Goal: Transaction & Acquisition: Obtain resource

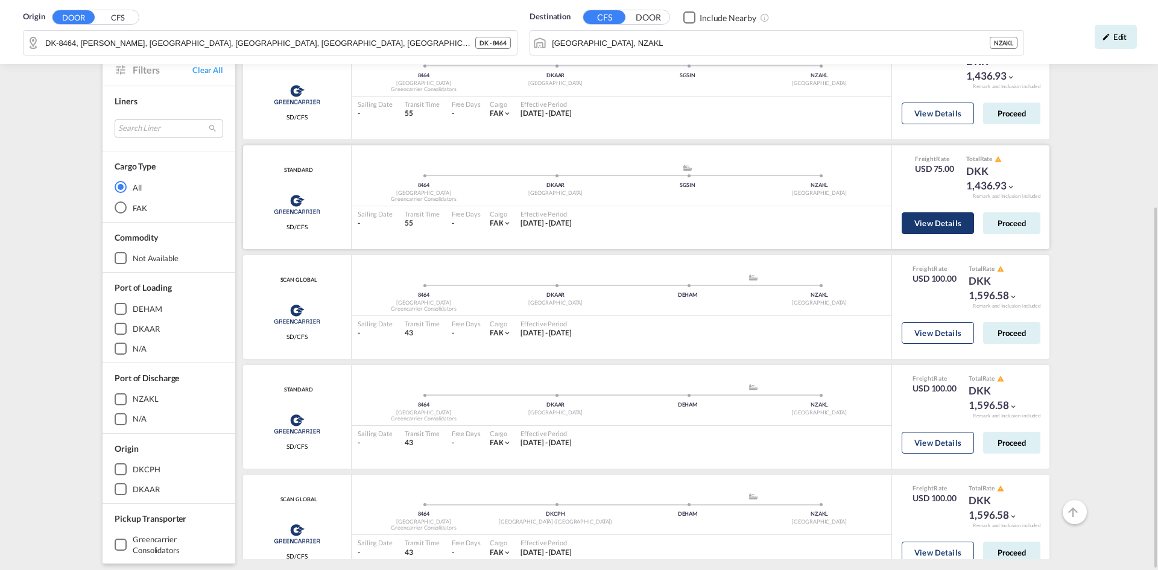
scroll to position [1085, 0]
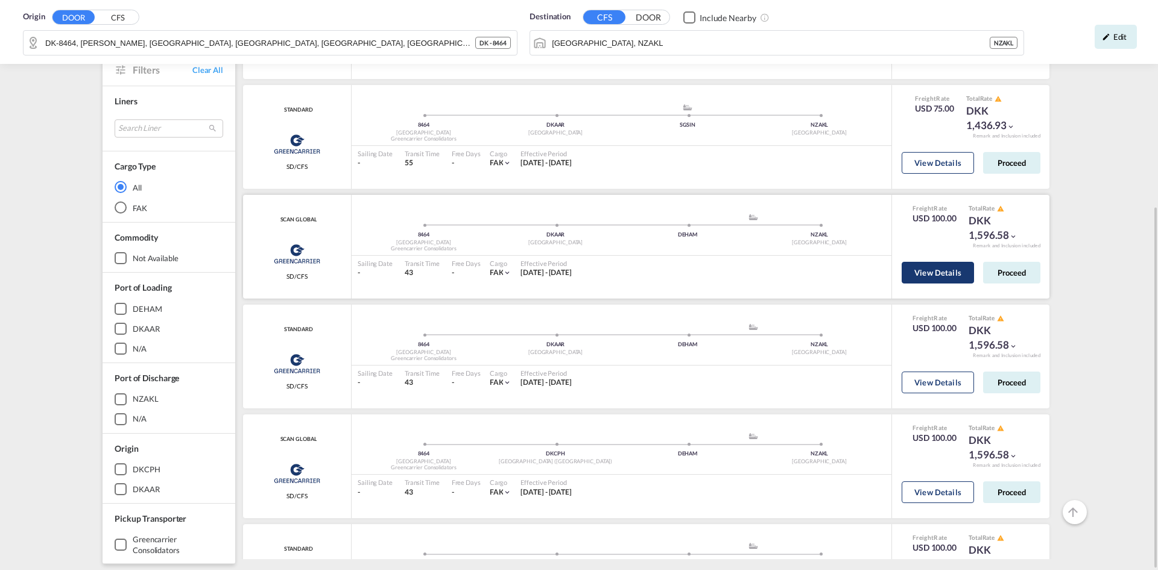
click at [927, 268] on button "View Details" at bounding box center [938, 273] width 72 height 22
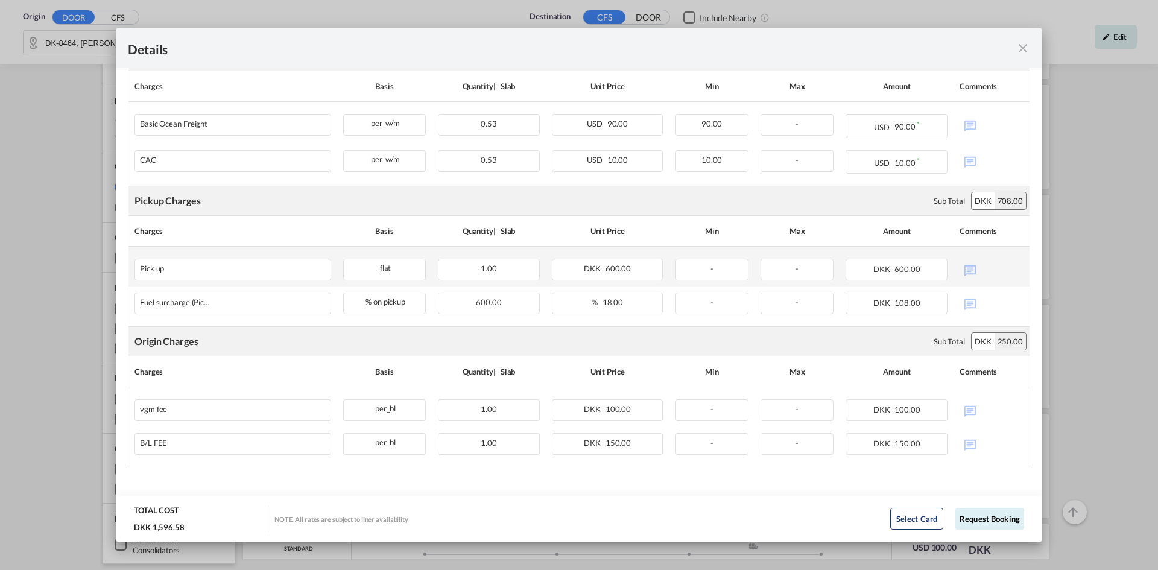
scroll to position [321, 0]
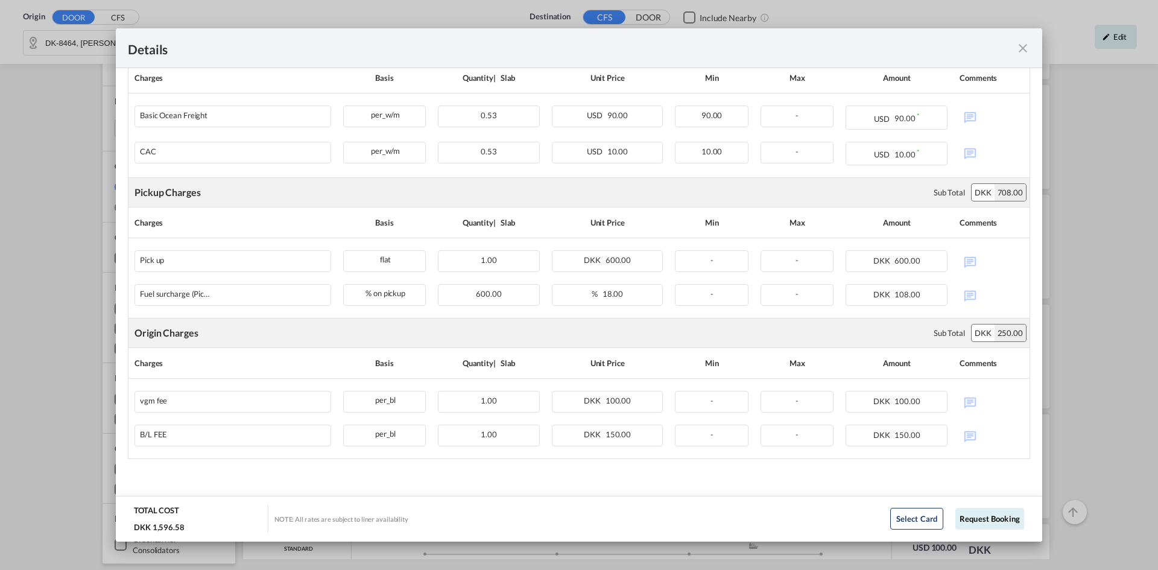
click at [1031, 54] on div "Details" at bounding box center [579, 48] width 926 height 40
click at [1022, 54] on md-icon "icon-close fg-AAA8AD m-0 cursor" at bounding box center [1022, 48] width 14 height 14
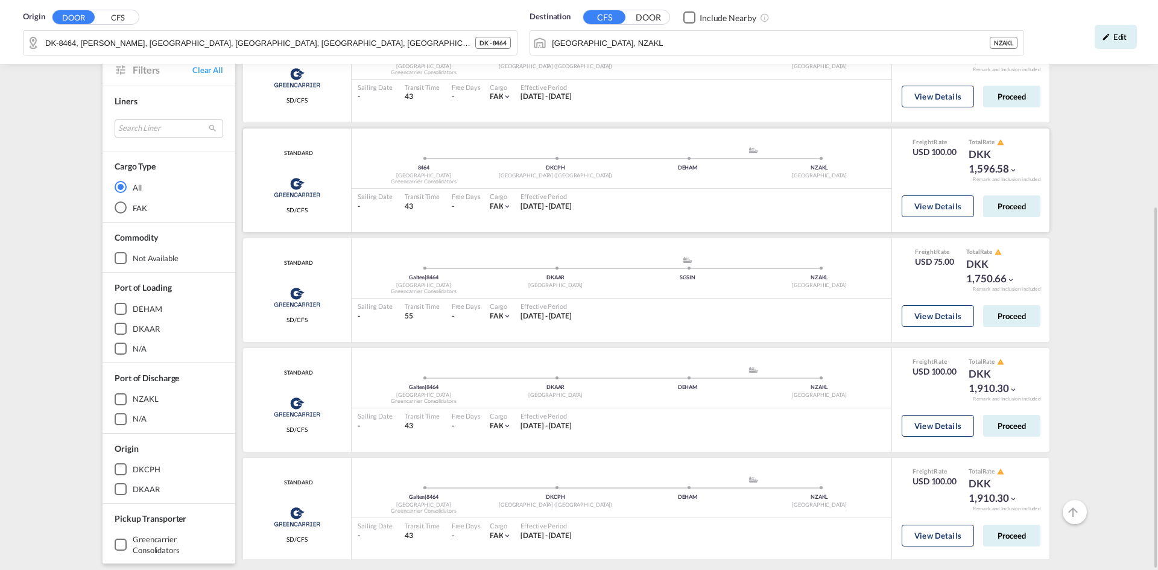
scroll to position [1467, 0]
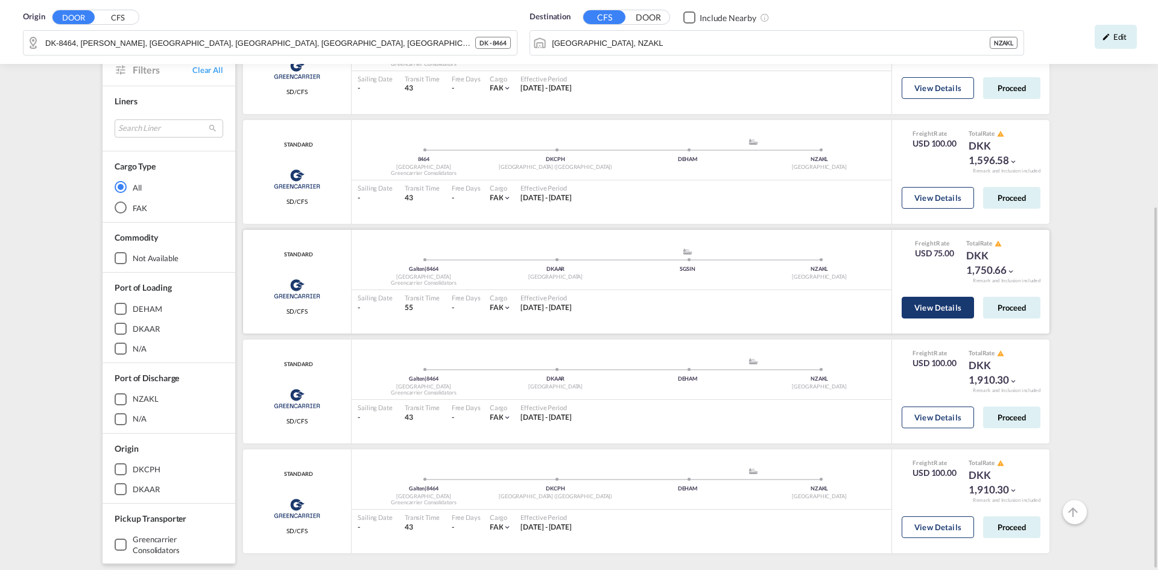
click at [921, 305] on button "View Details" at bounding box center [938, 308] width 72 height 22
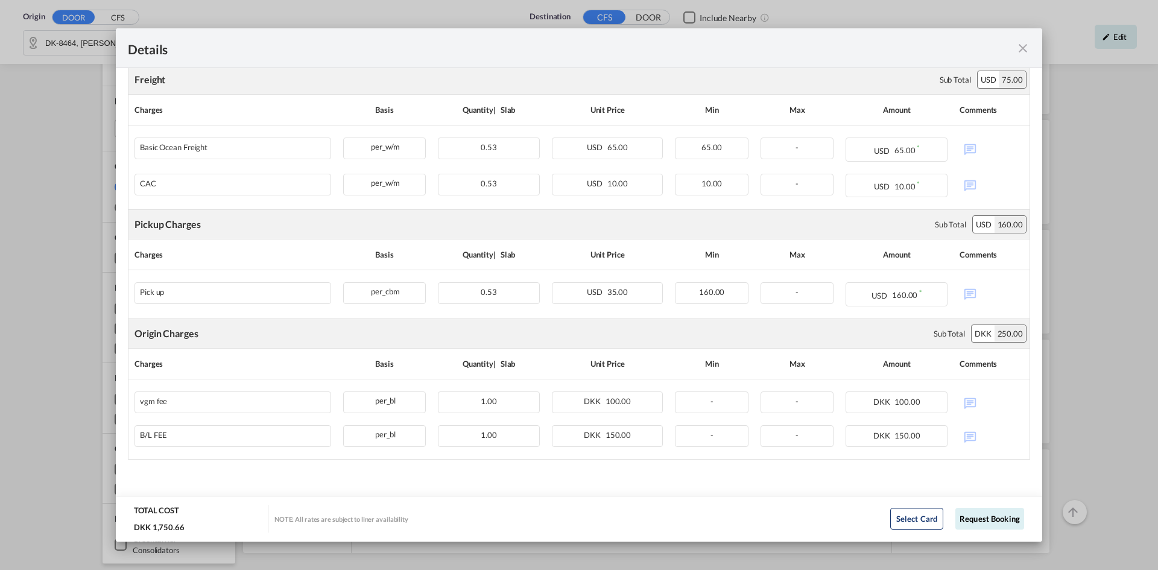
scroll to position [239, 0]
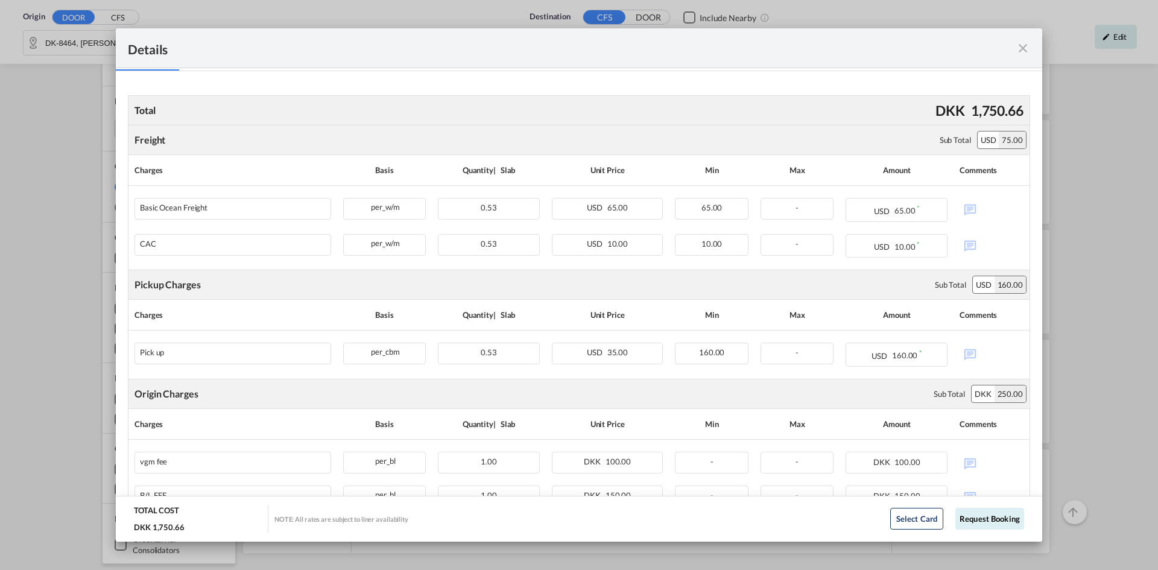
click at [1017, 52] on md-icon "icon-close fg-AAA8AD m-0 cursor" at bounding box center [1022, 48] width 14 height 14
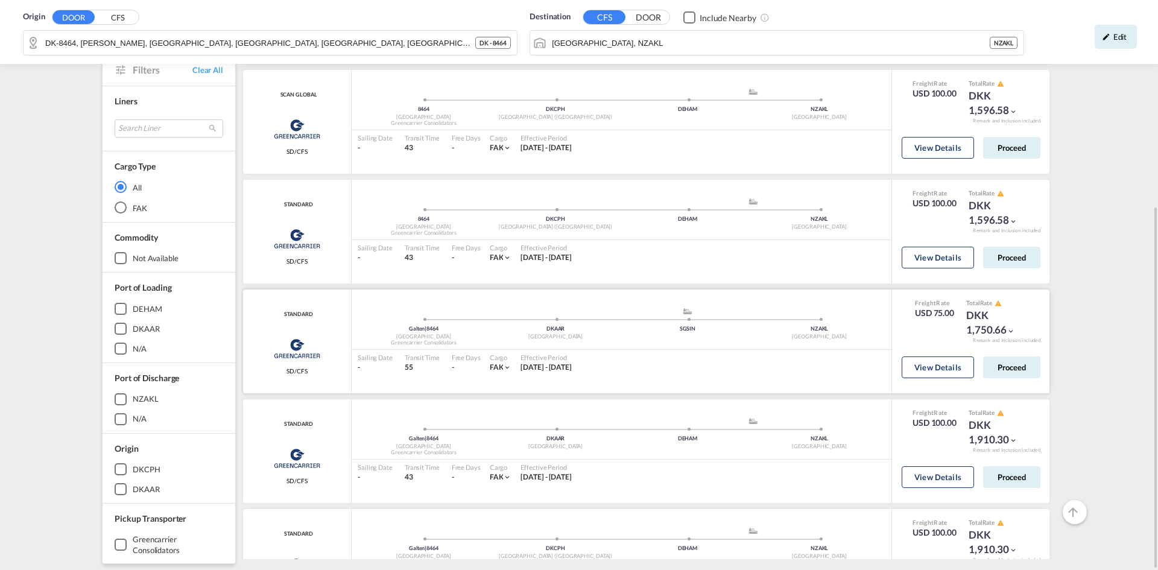
scroll to position [1467, 0]
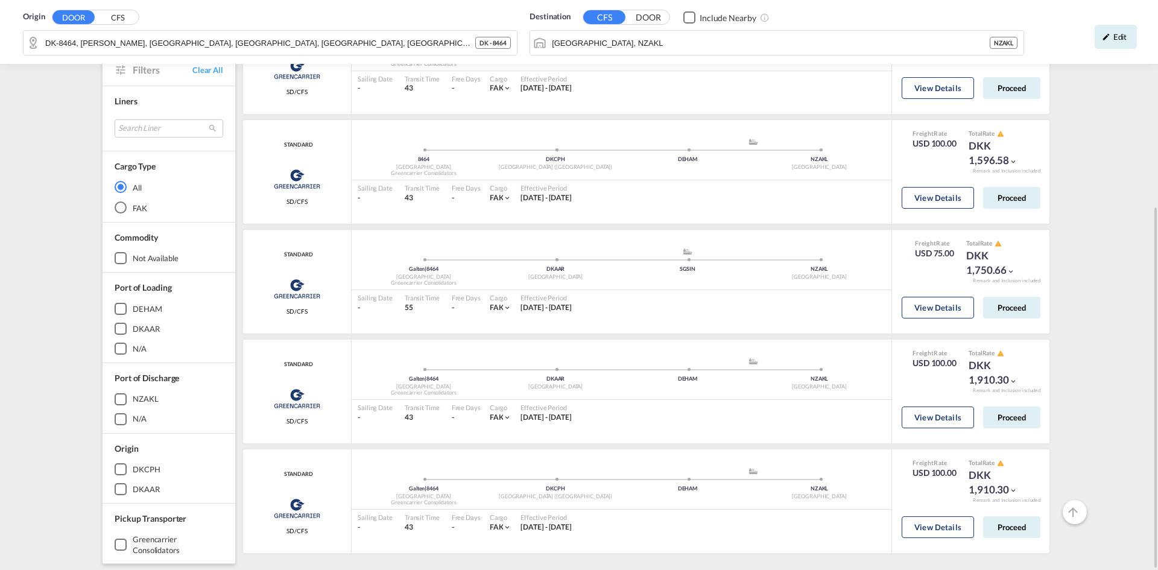
click at [1116, 41] on div "Edit" at bounding box center [1115, 37] width 42 height 24
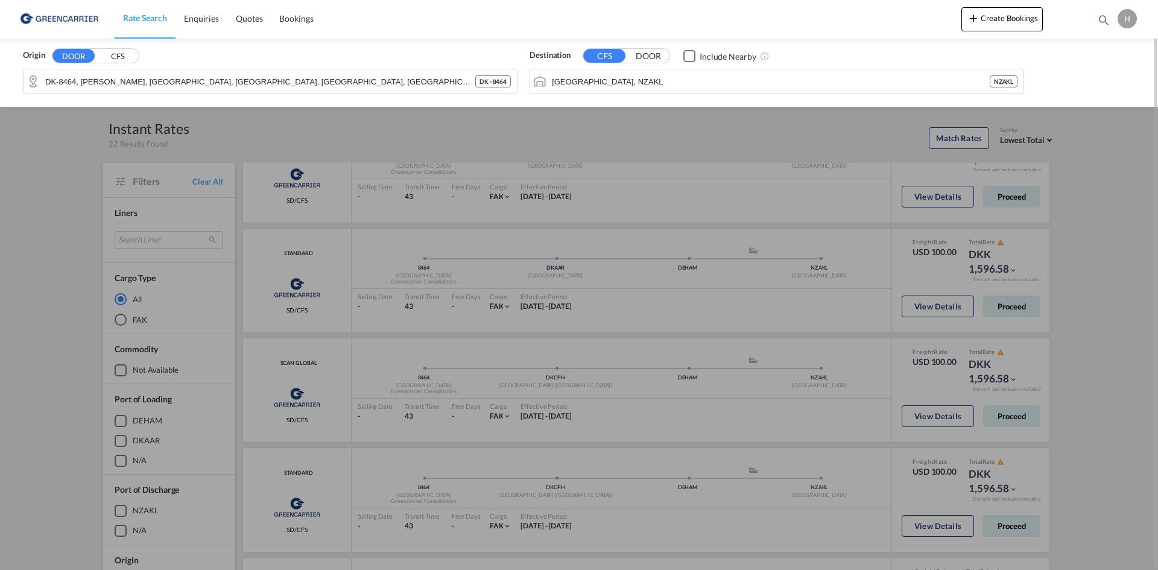
scroll to position [0, 0]
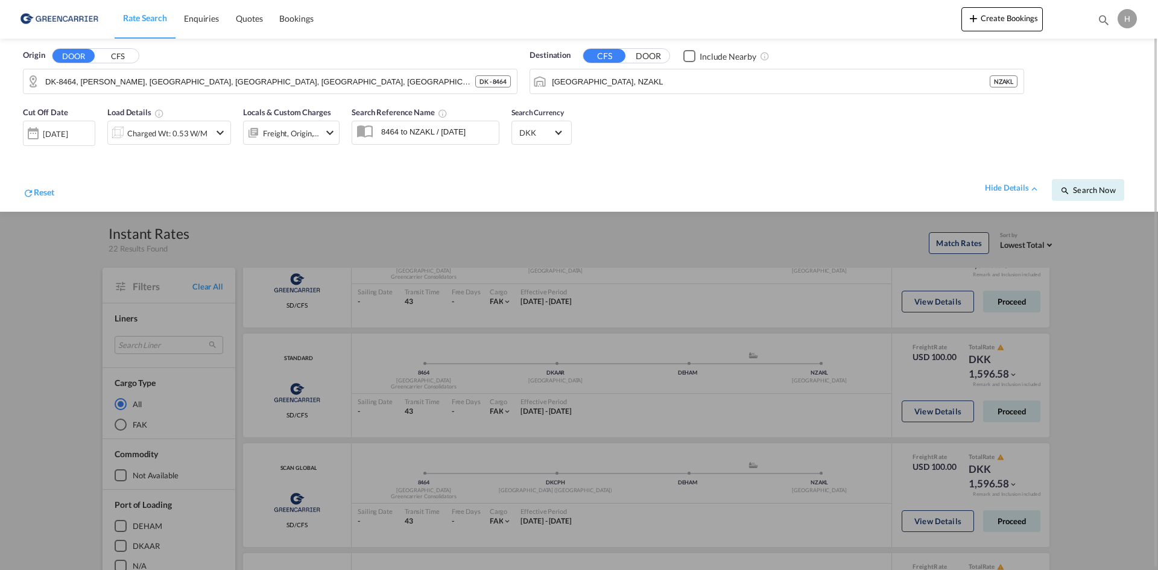
click at [528, 376] on div at bounding box center [579, 285] width 1158 height 570
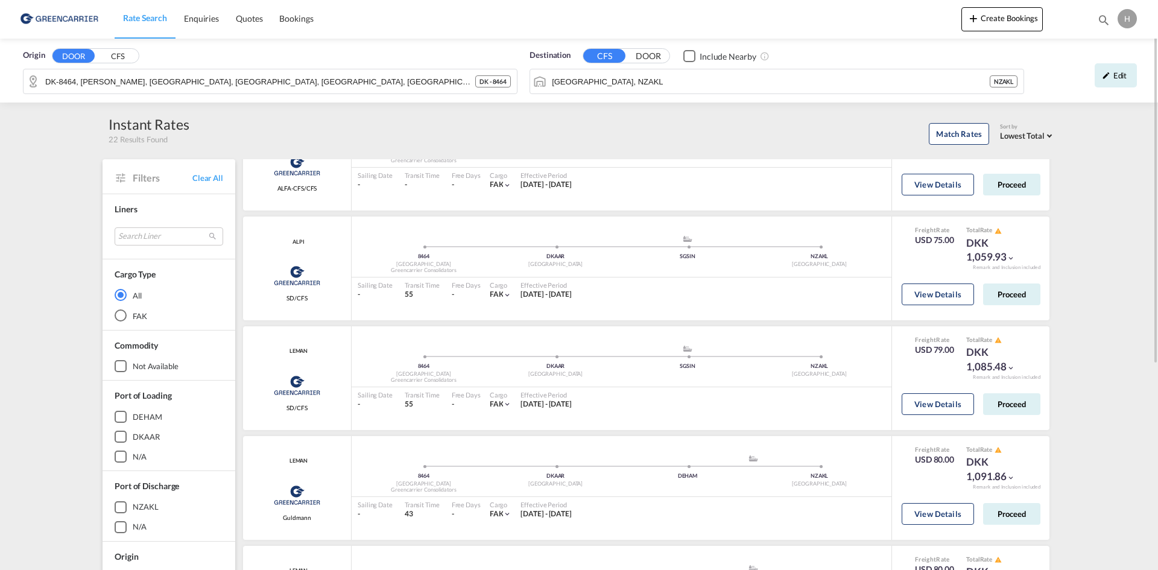
scroll to position [361, 0]
click at [1110, 75] on div "Edit" at bounding box center [1115, 75] width 42 height 24
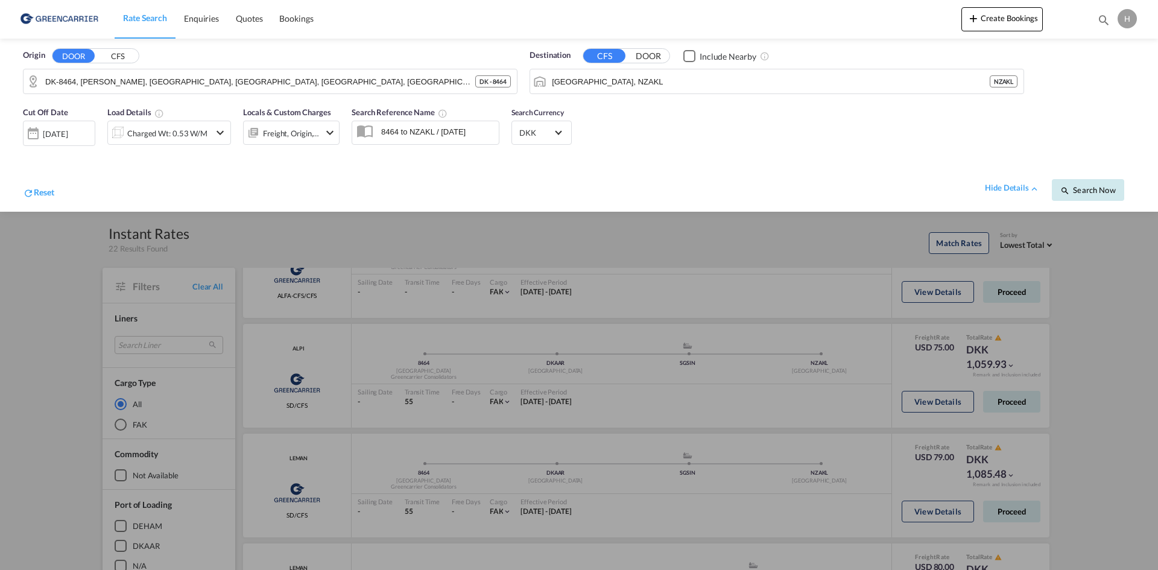
click at [1072, 196] on button "Search Now" at bounding box center [1088, 190] width 72 height 22
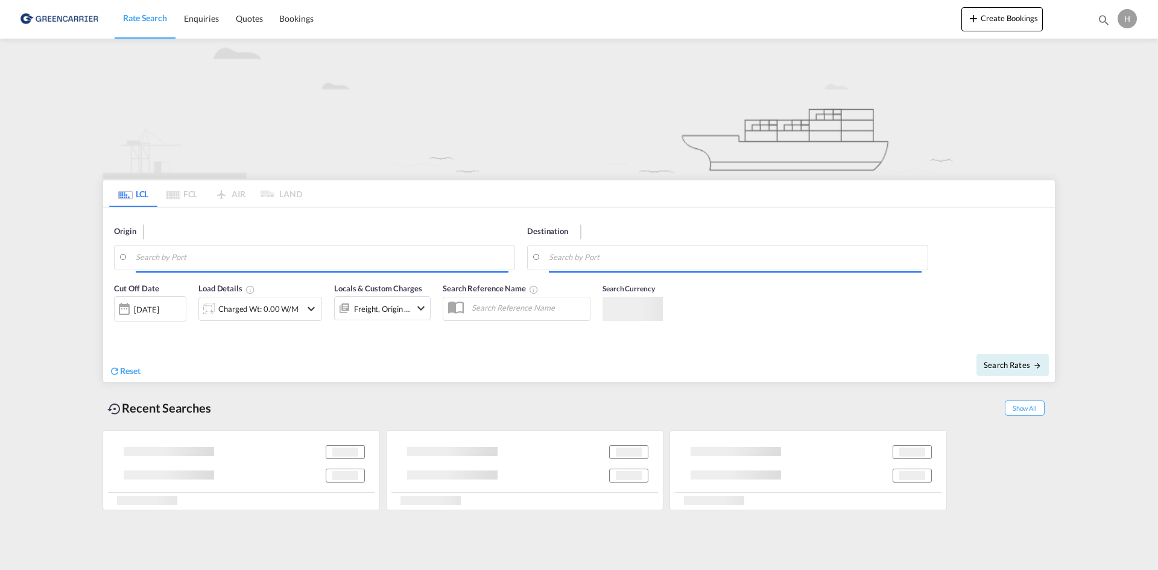
type input "8464"
type input "[GEOGRAPHIC_DATA], NZAKL"
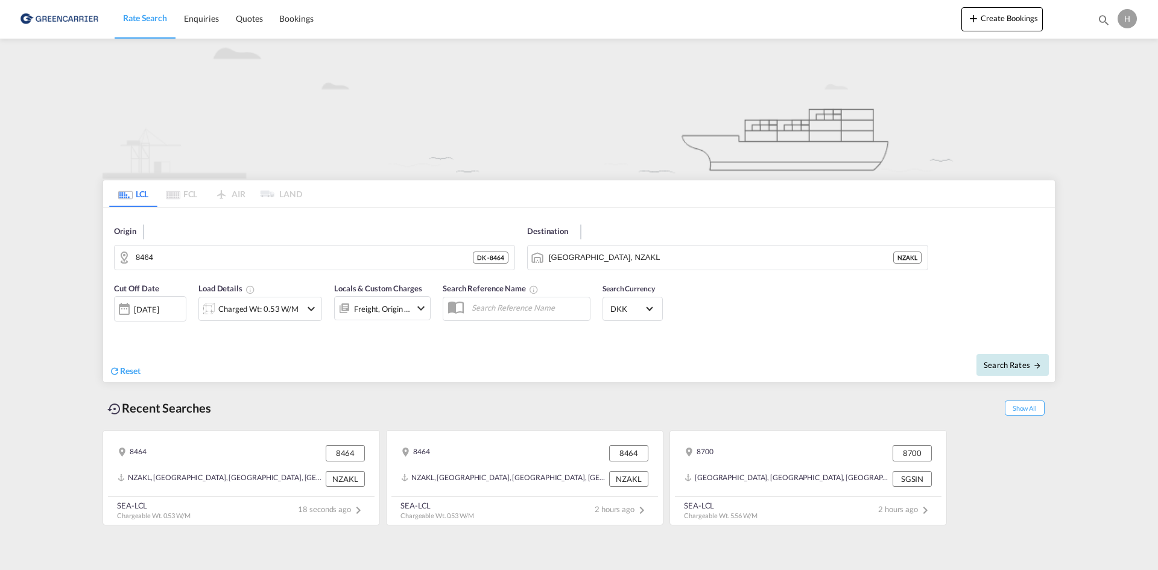
click at [1023, 365] on span "Search Rates" at bounding box center [1013, 365] width 58 height 10
type input "8464 to NZAKL / [DATE]"
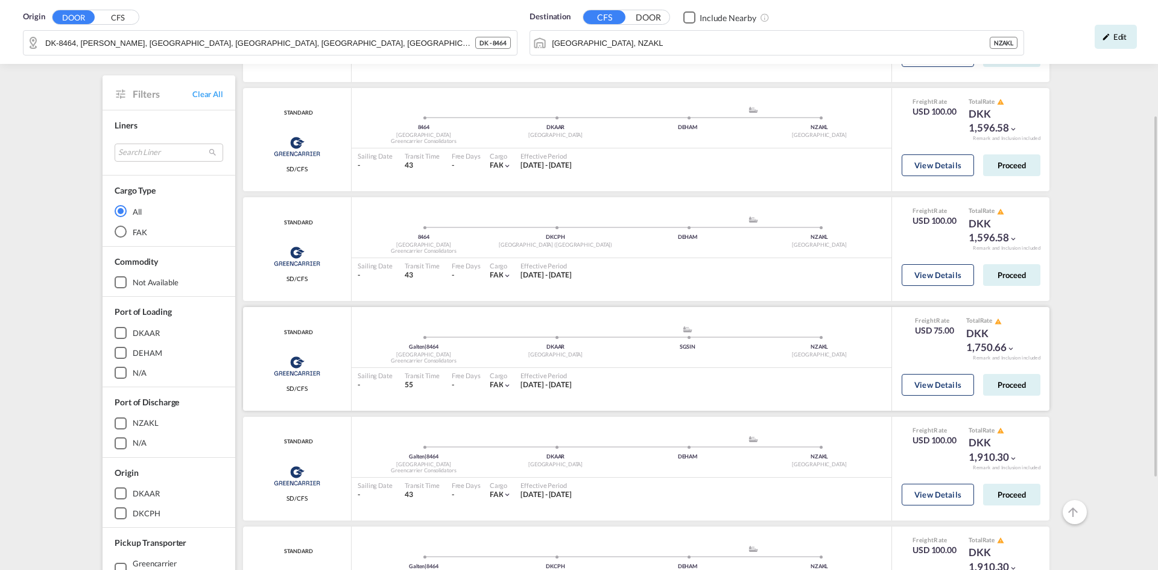
scroll to position [241, 0]
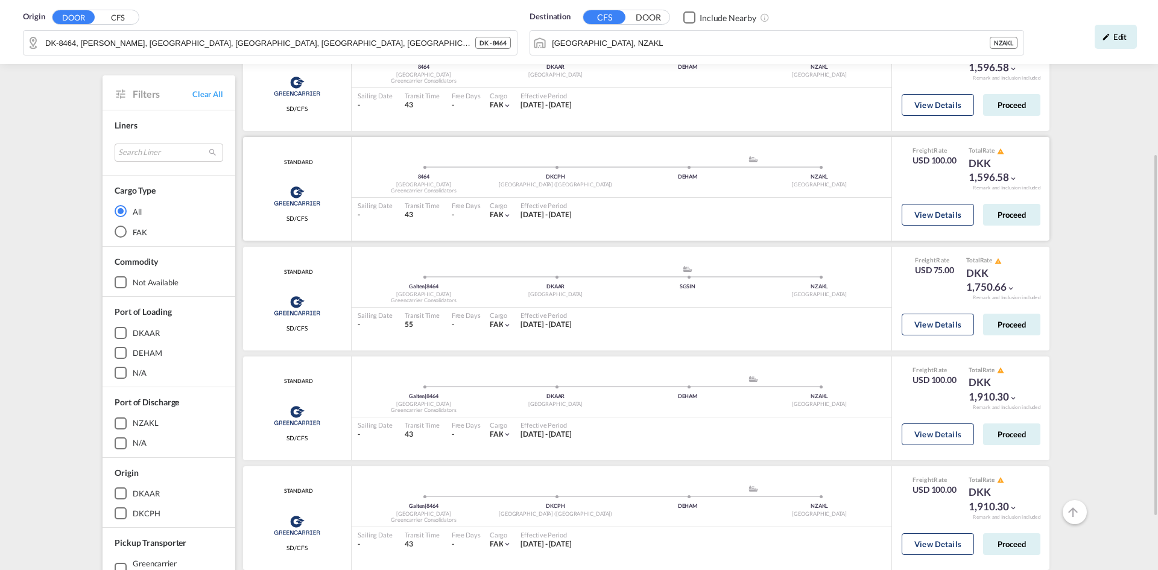
click at [605, 230] on div "8464 Denmark Greencarrier Consolidators DKCPH [GEOGRAPHIC_DATA] ([GEOGRAPHIC_DA…" at bounding box center [622, 189] width 540 height 104
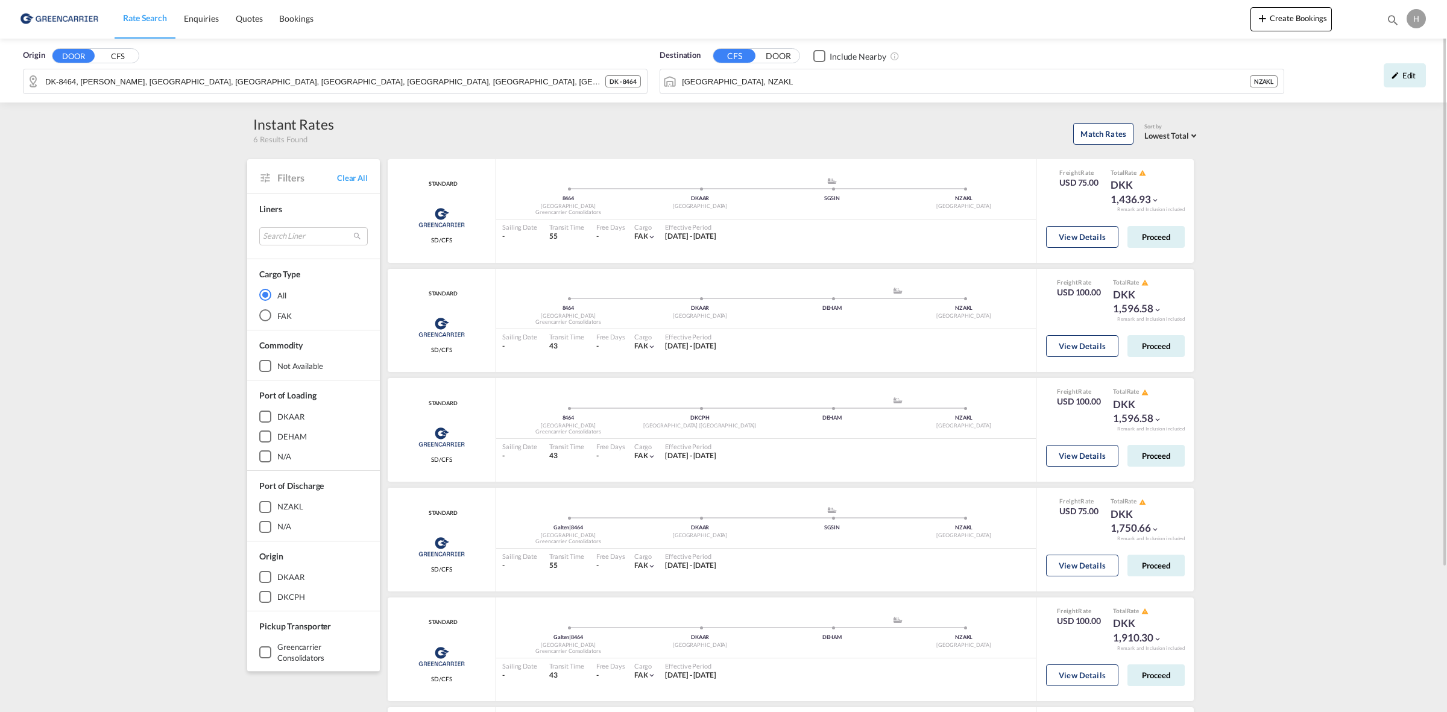
scroll to position [75, 0]
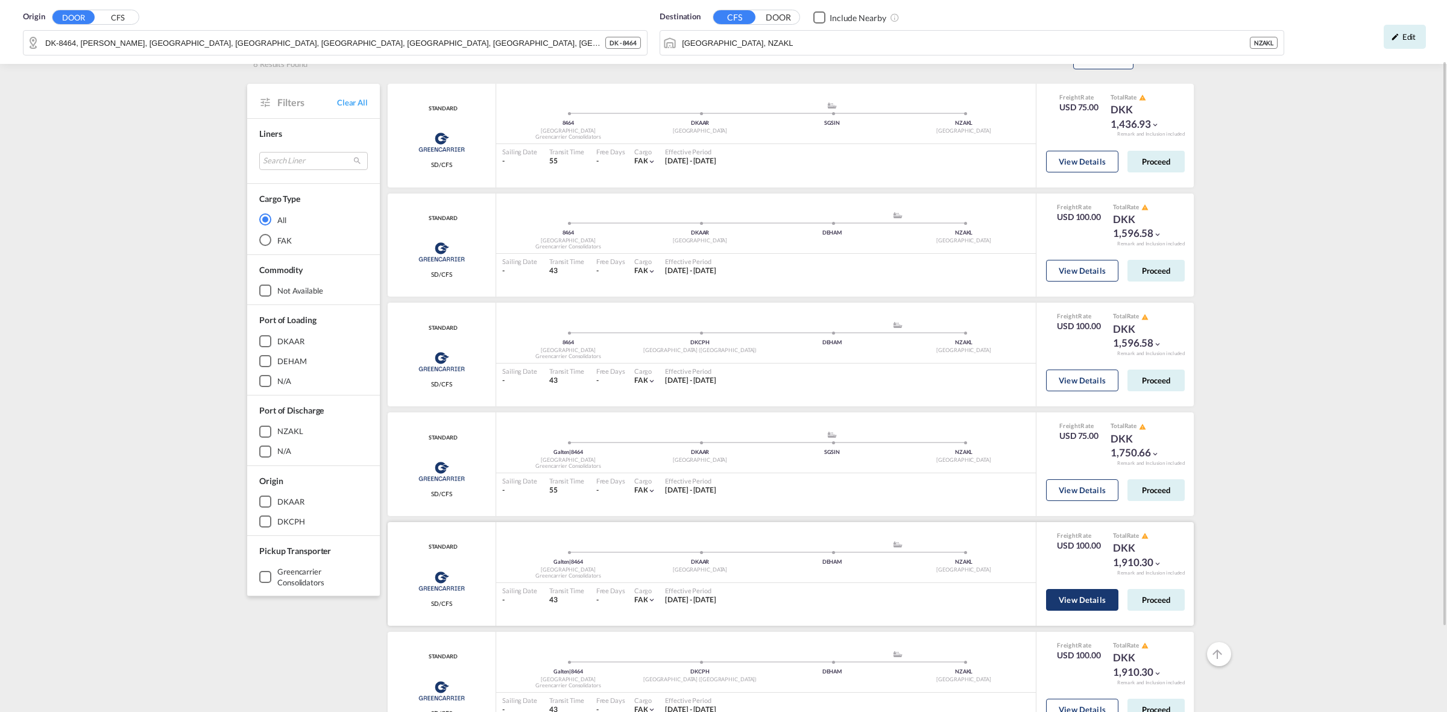
click at [1067, 549] on button "View Details" at bounding box center [1082, 600] width 72 height 22
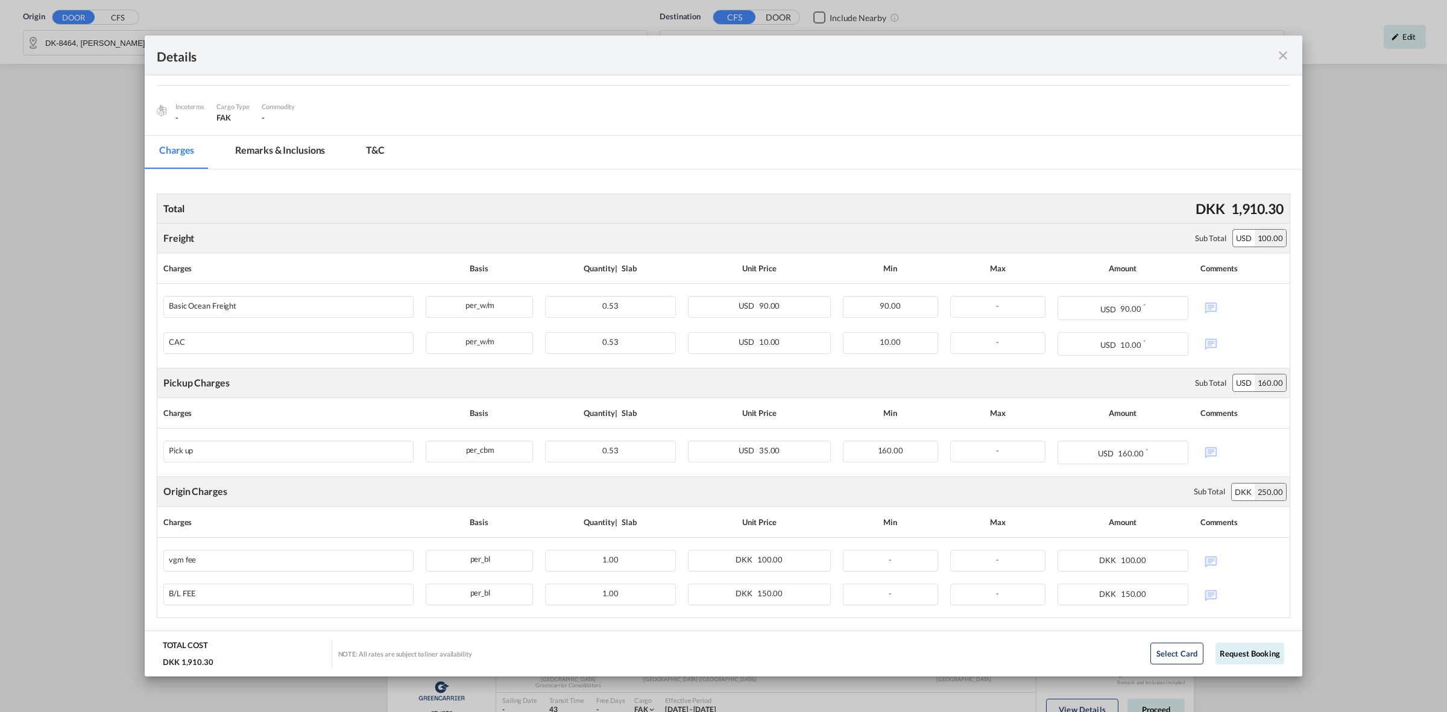
scroll to position [151, 0]
drag, startPoint x: 1283, startPoint y: 49, endPoint x: 1283, endPoint y: 65, distance: 15.7
click at [1157, 49] on md-icon "icon-close fg-AAA8AD m-0 cursor" at bounding box center [1283, 55] width 14 height 14
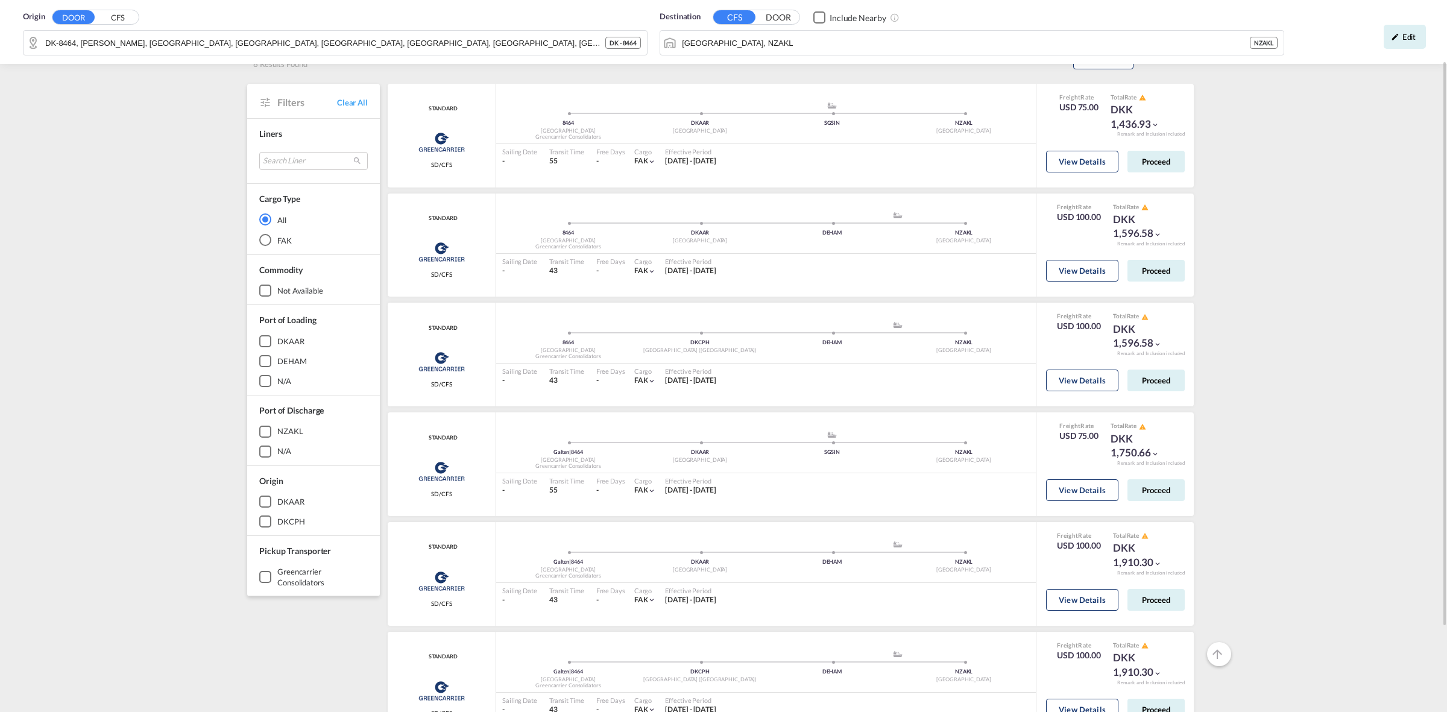
click at [769, 13] on button "DOOR" at bounding box center [778, 18] width 42 height 14
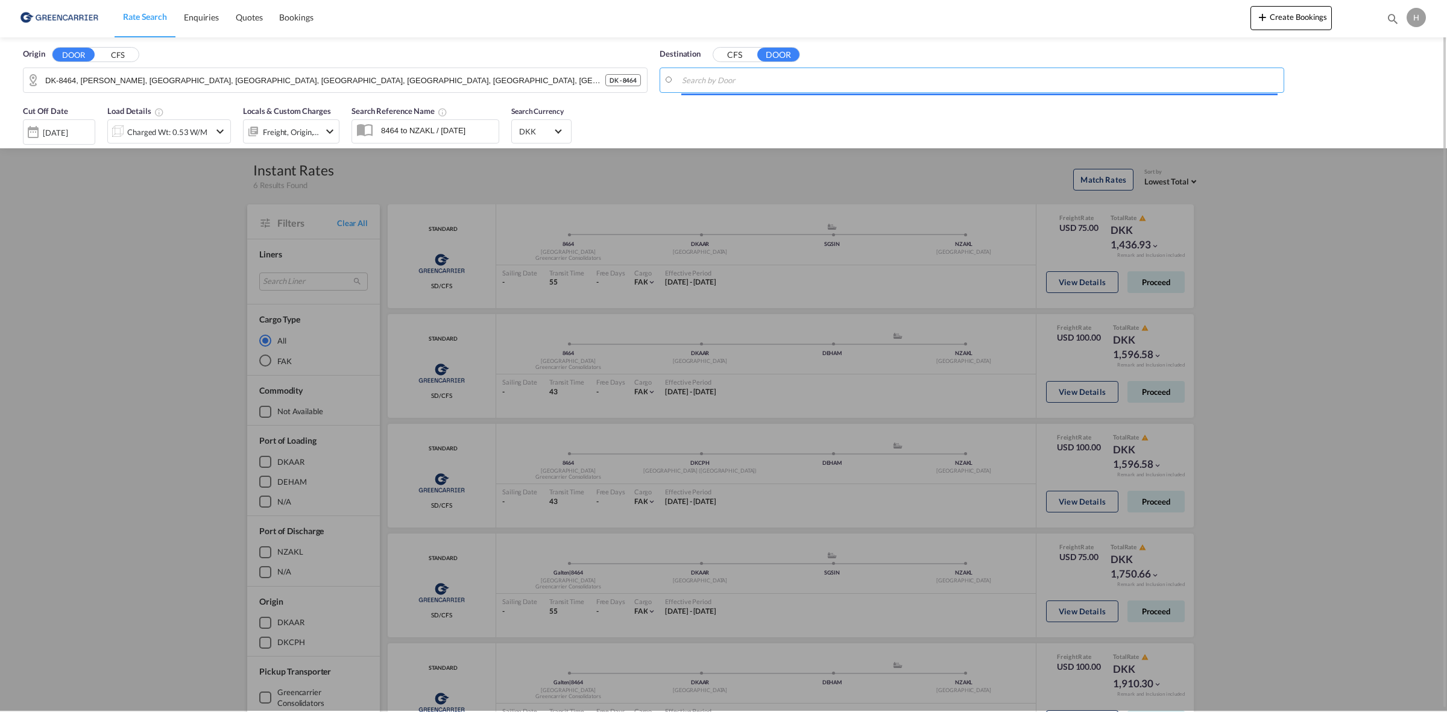
scroll to position [0, 0]
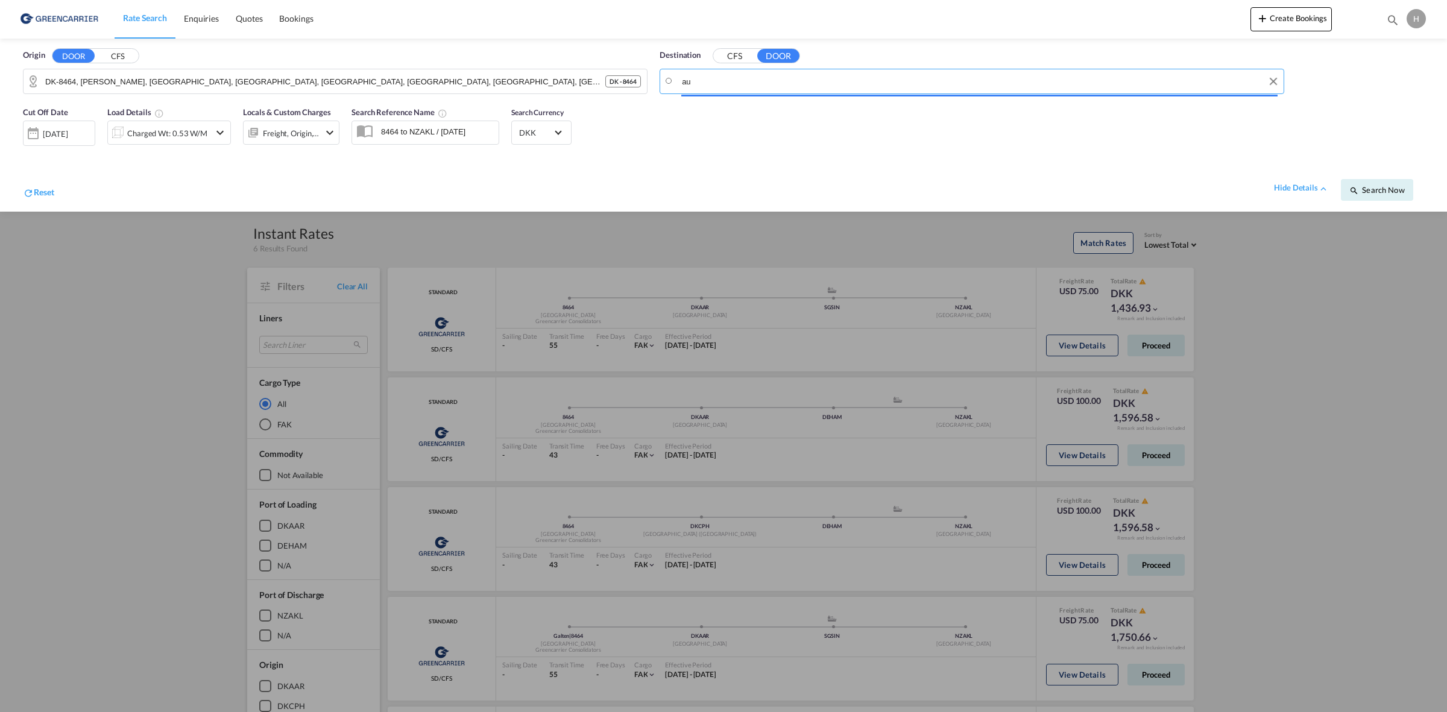
type input "a"
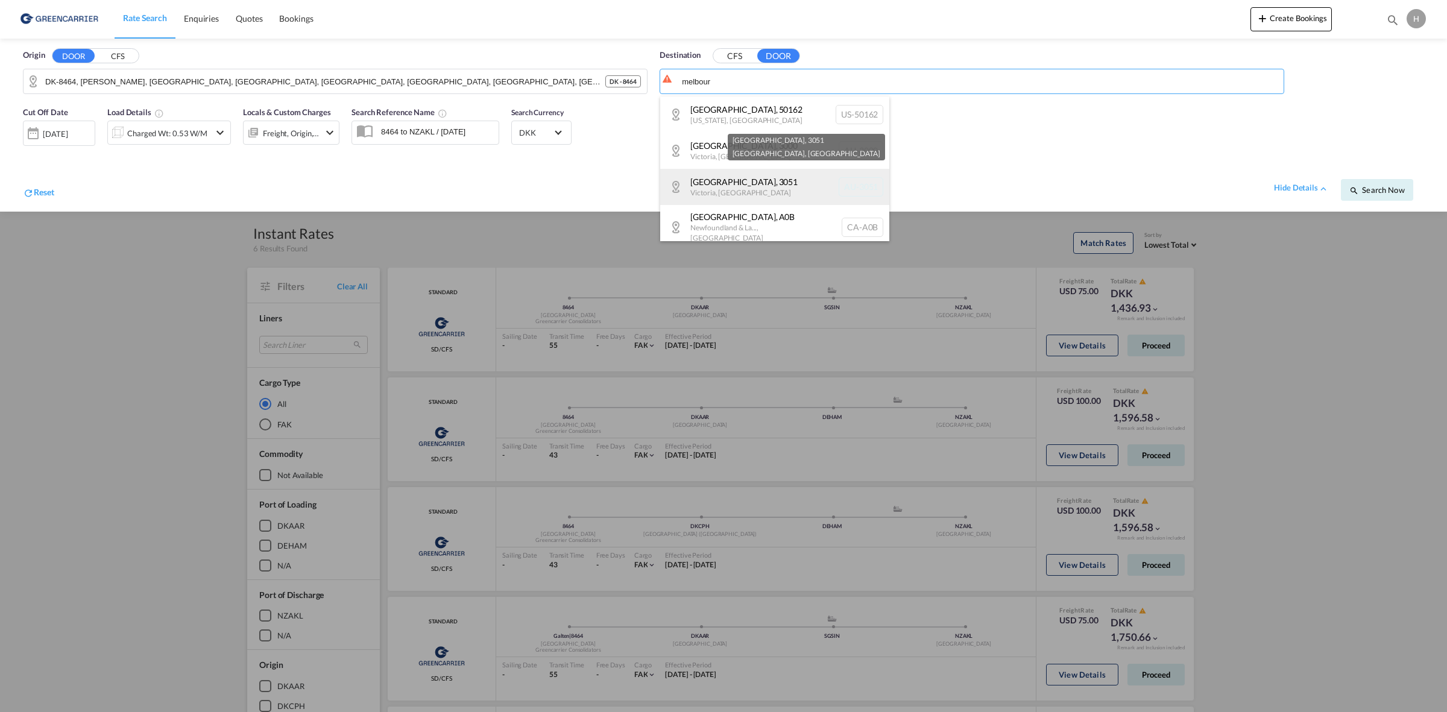
click at [786, 182] on div "[GEOGRAPHIC_DATA] , [GEOGRAPHIC_DATA] AU-3051" at bounding box center [774, 187] width 229 height 36
type input "AU-[STREET_ADDRESS]"
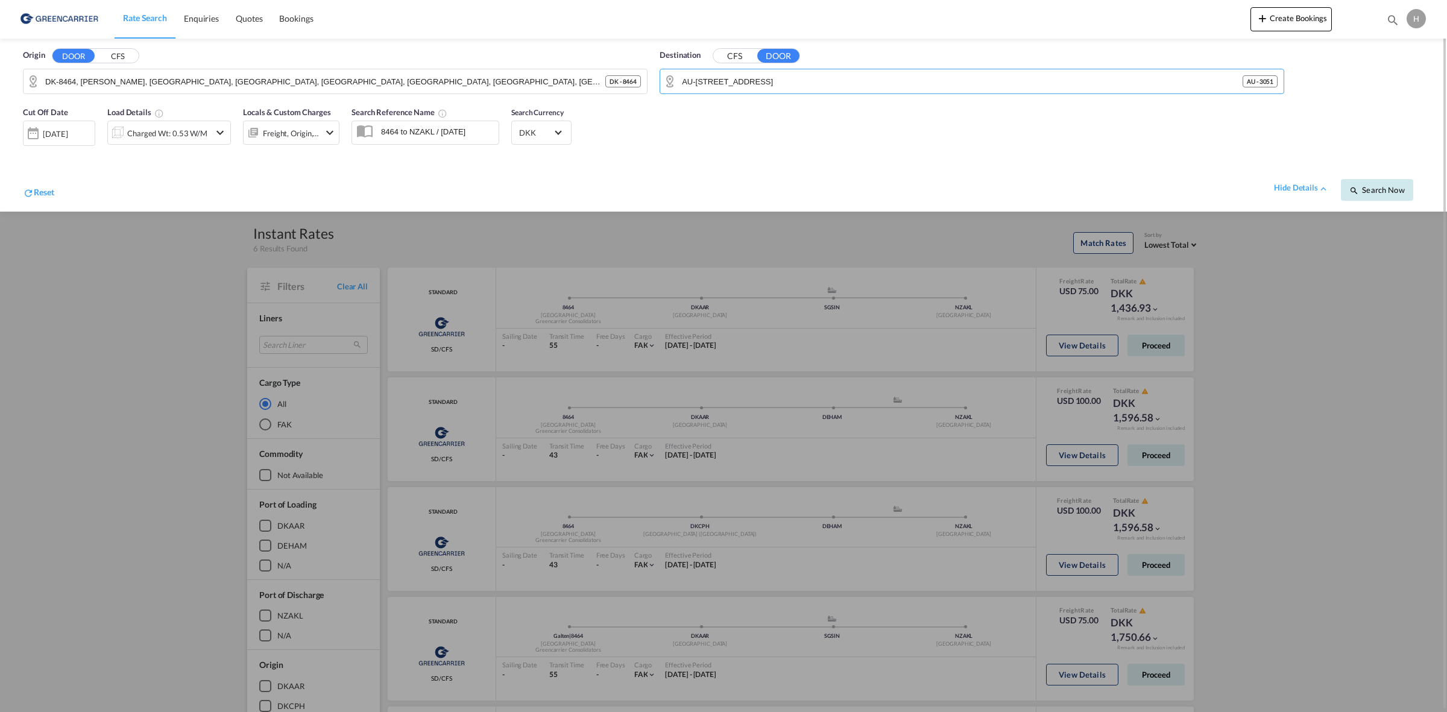
click at [1157, 185] on button "Search Now" at bounding box center [1377, 190] width 72 height 22
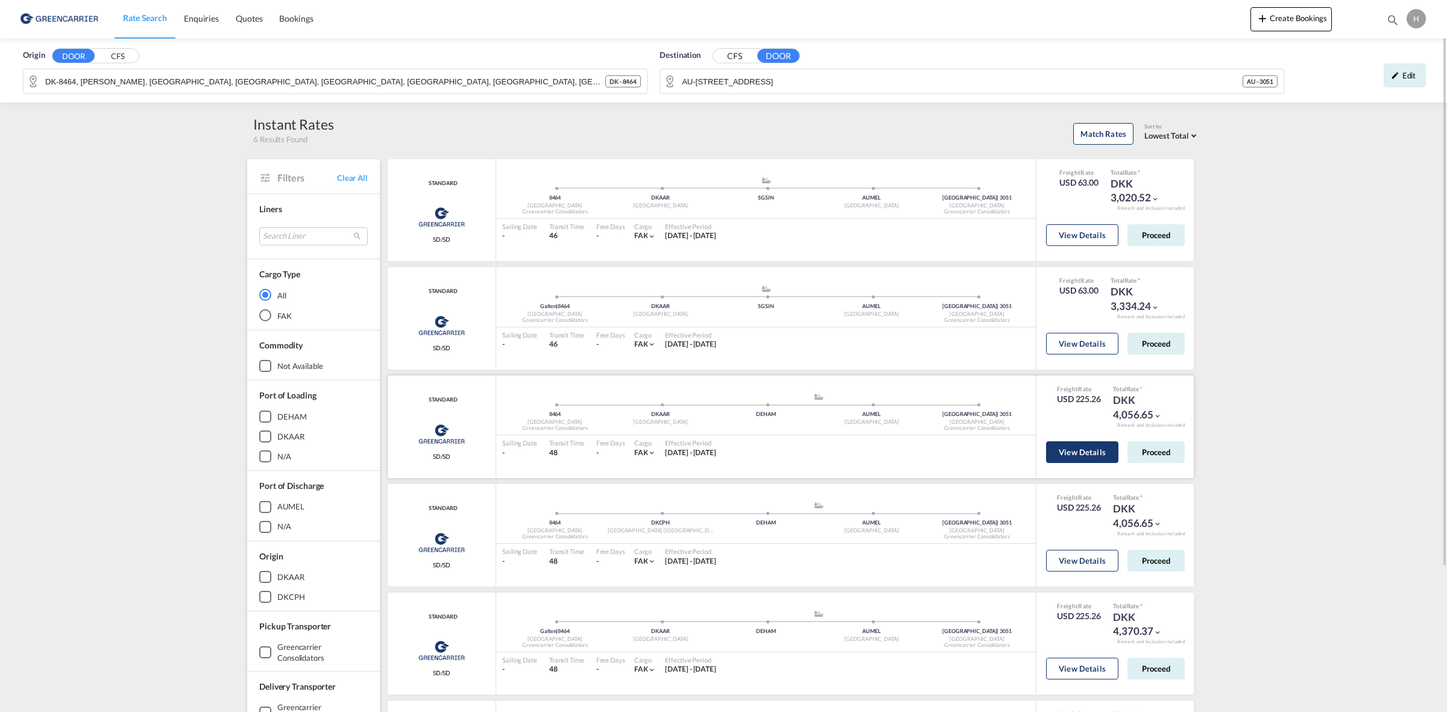
click at [1094, 447] on button "View Details" at bounding box center [1082, 452] width 72 height 22
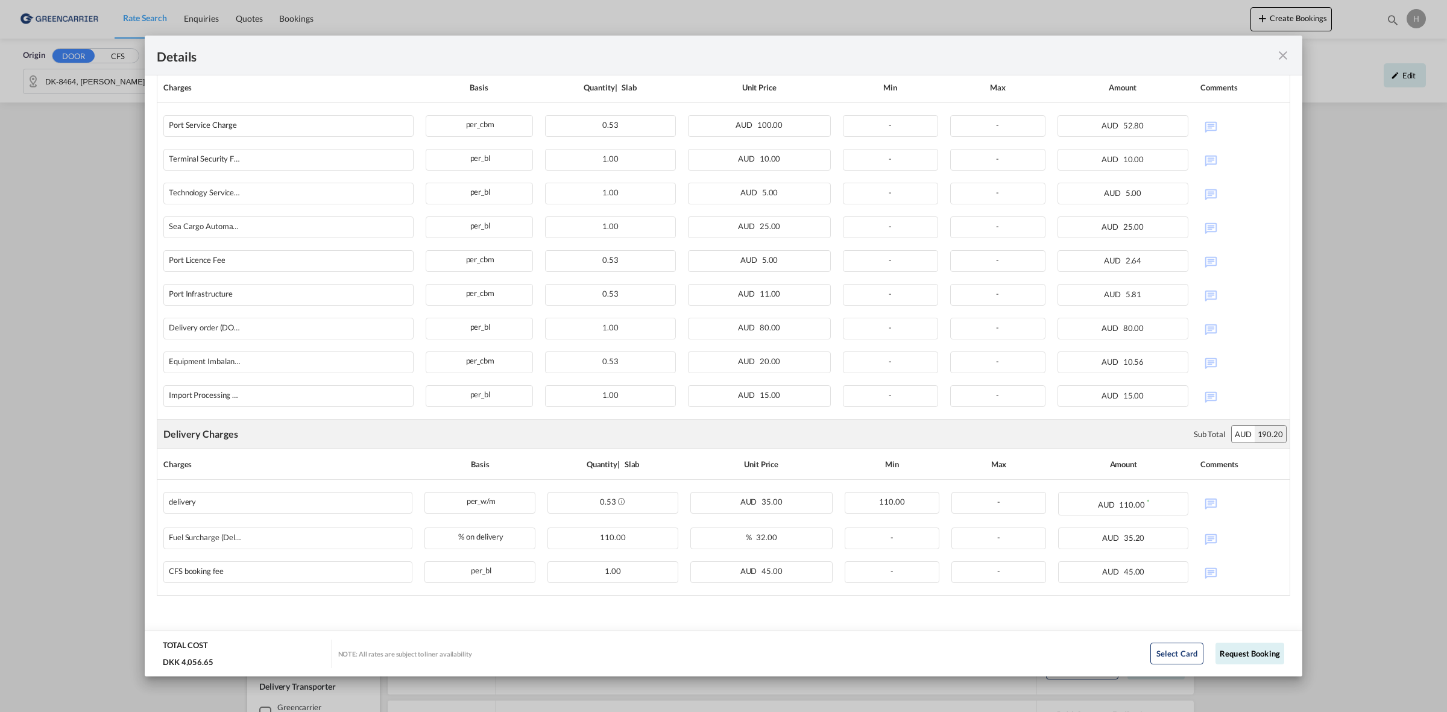
scroll to position [826, 0]
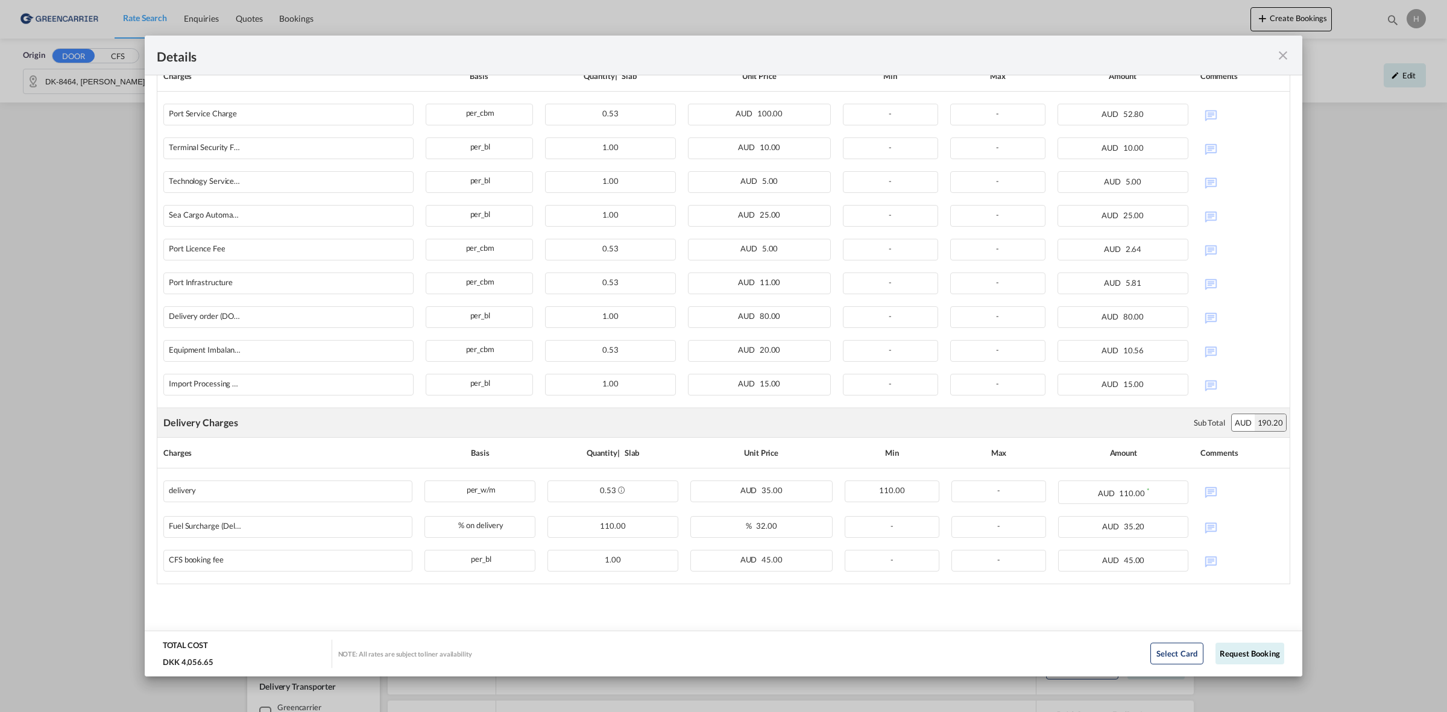
click at [1157, 60] on md-icon "icon-close fg-AAA8AD m-0 cursor" at bounding box center [1283, 55] width 14 height 14
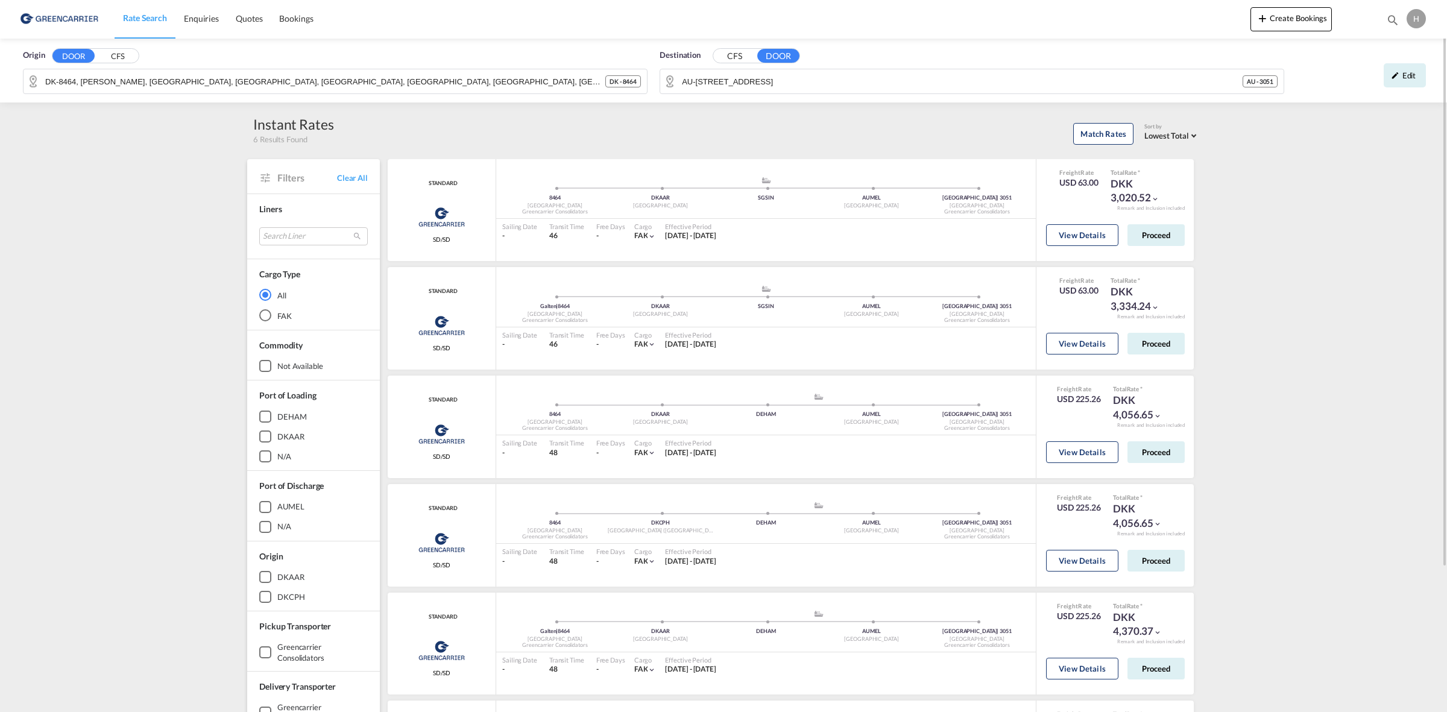
click at [839, 85] on input "AU-[STREET_ADDRESS]" at bounding box center [962, 81] width 561 height 18
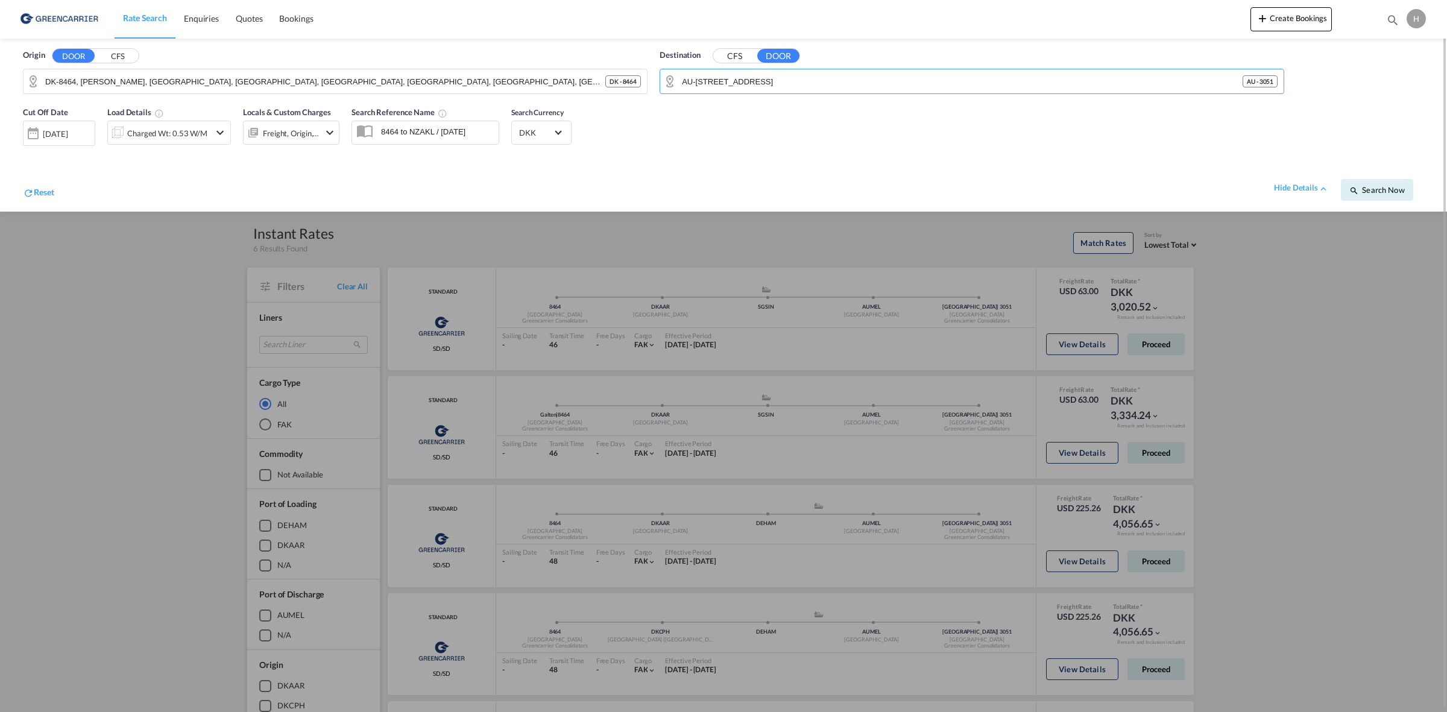
click at [731, 58] on button "CFS" at bounding box center [734, 56] width 42 height 14
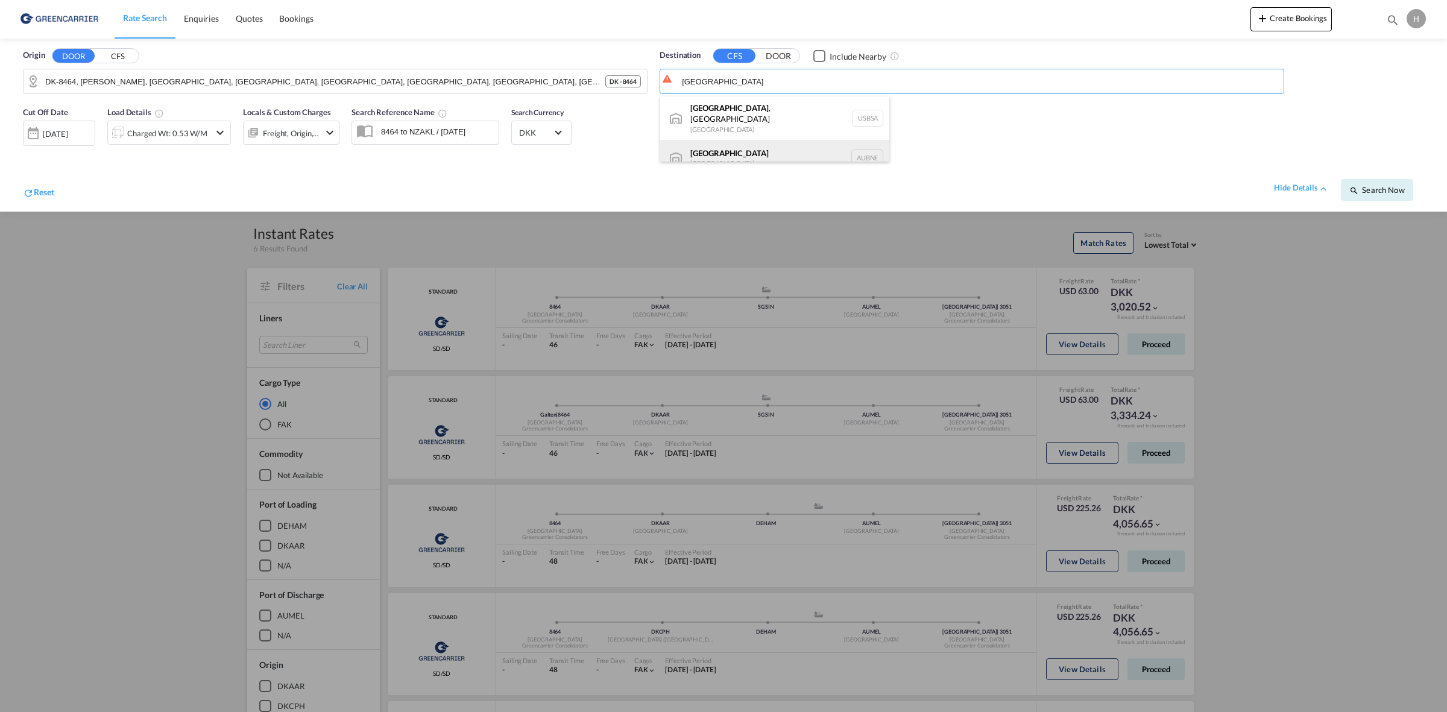
click at [772, 148] on div "[GEOGRAPHIC_DATA] [GEOGRAPHIC_DATA] AUBNE" at bounding box center [774, 158] width 229 height 36
type input "[GEOGRAPHIC_DATA], AUBNE"
click at [1157, 188] on span "Search Now" at bounding box center [1377, 190] width 55 height 10
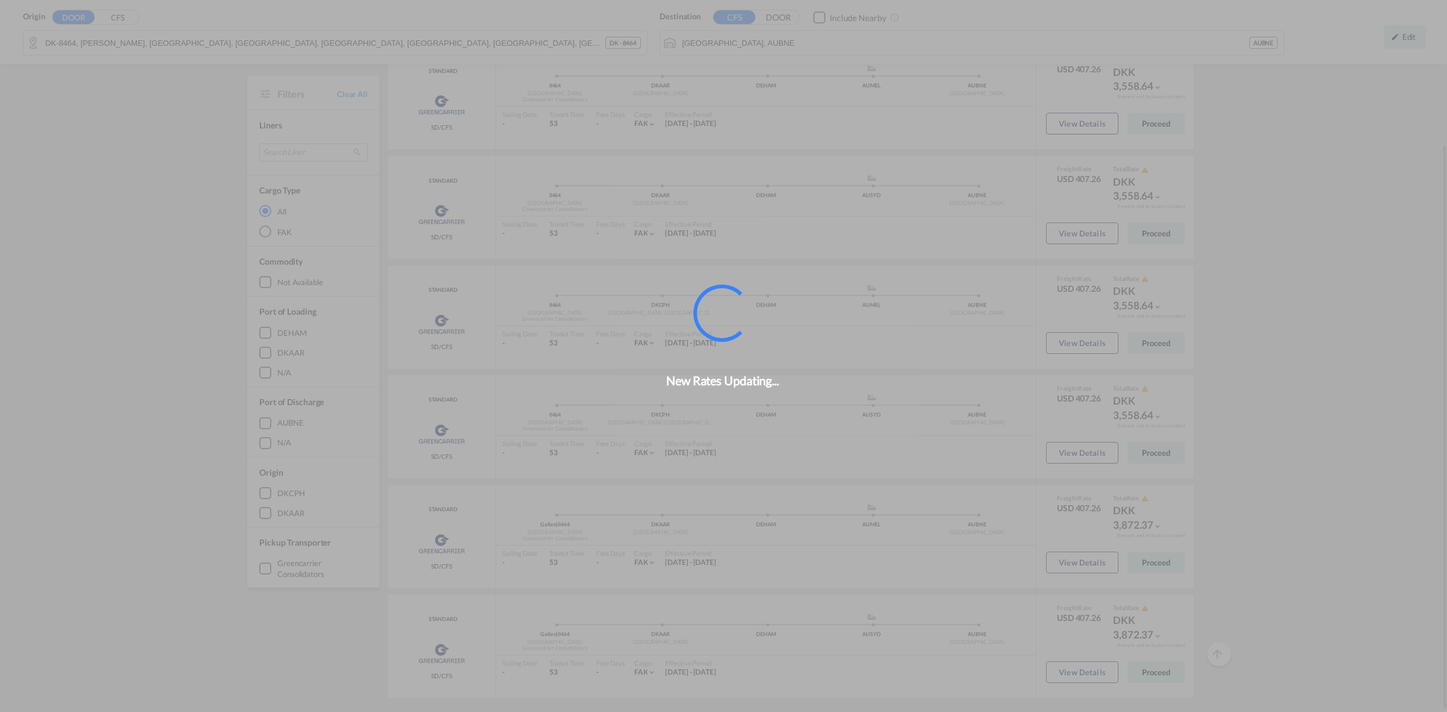
scroll to position [181, 0]
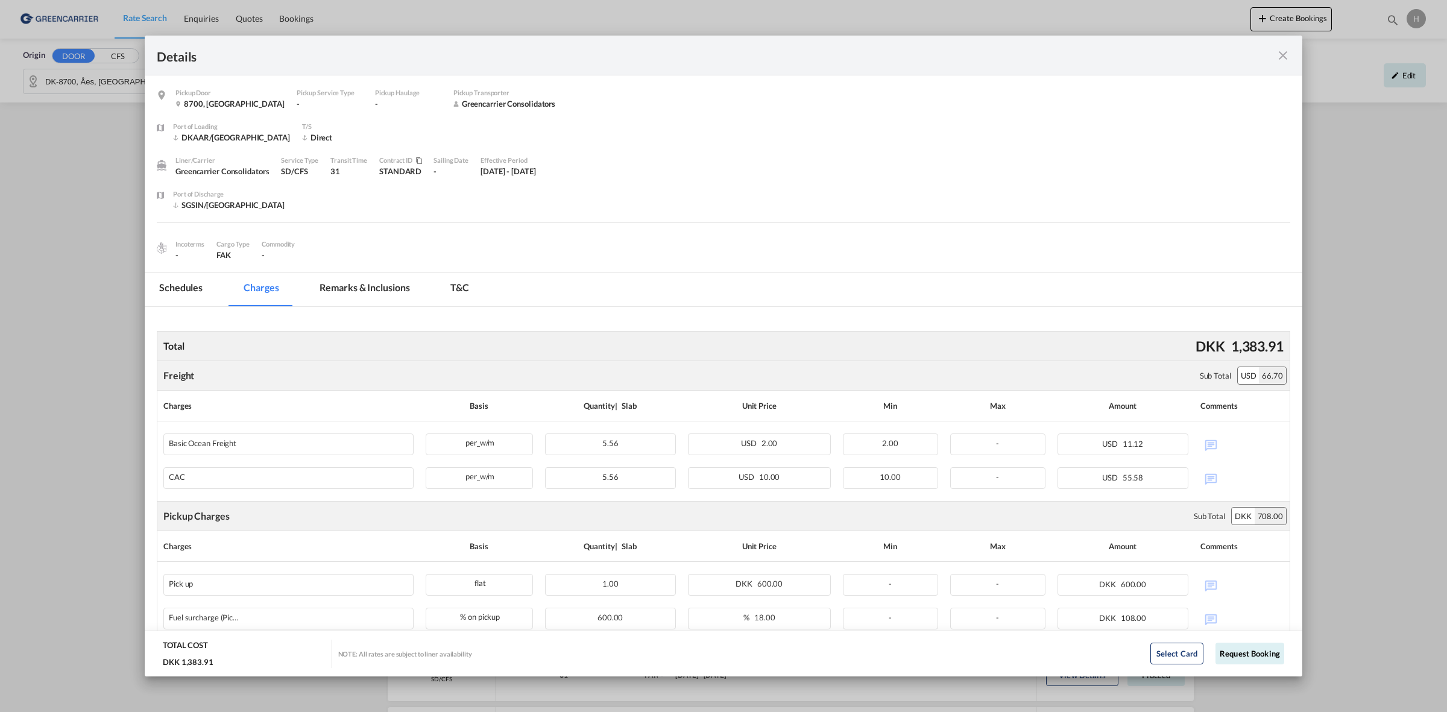
scroll to position [206, 0]
